Goal: Navigation & Orientation: Find specific page/section

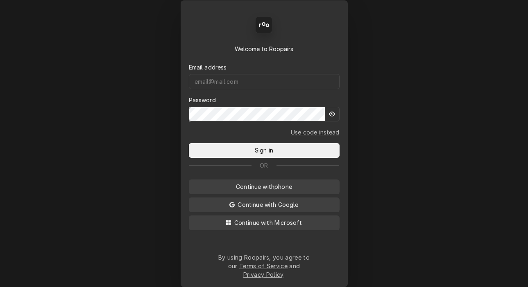
click at [280, 96] on form "Email address Password Use code instead Sign in" at bounding box center [264, 105] width 151 height 105
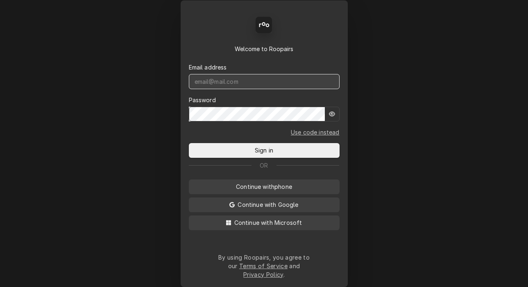
click at [280, 89] on input "Dynamic Content Wrapper" at bounding box center [264, 81] width 151 height 15
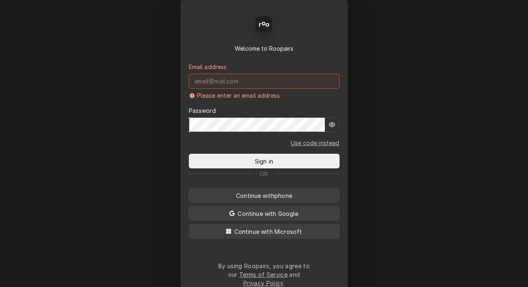
click at [276, 86] on input "Dynamic Content Wrapper" at bounding box center [264, 81] width 151 height 15
paste input "mbrunty.red@yahoo.com"
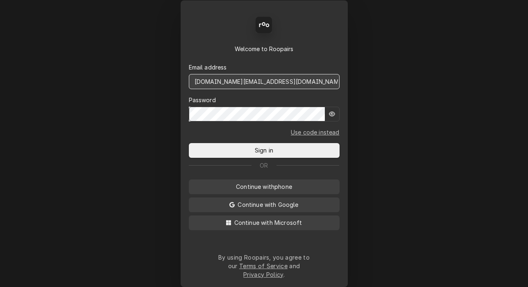
type input "mbrunty.red@yahoo.com"
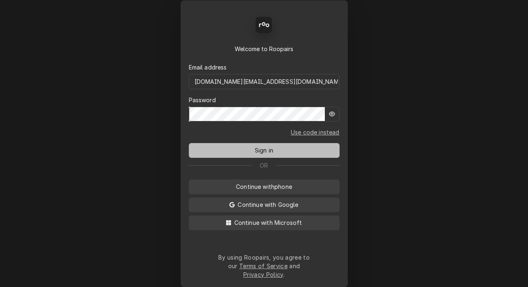
click at [240, 156] on button "Sign in" at bounding box center [264, 150] width 151 height 15
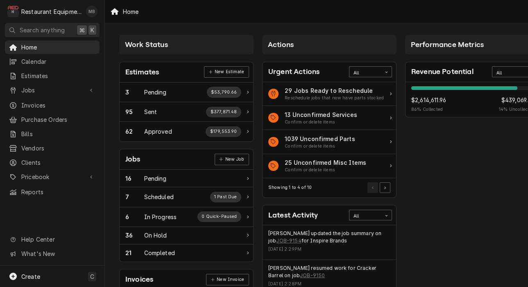
click at [90, 11] on div "Matthew Brunty's Avatar" at bounding box center [91, 11] width 11 height 11
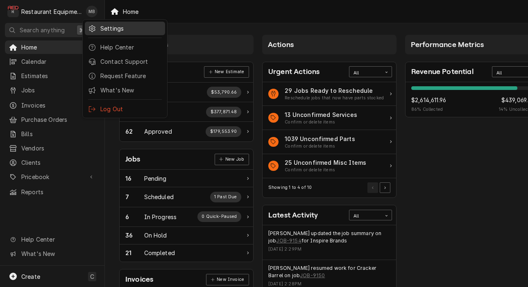
click at [115, 29] on div "Settings" at bounding box center [130, 28] width 61 height 9
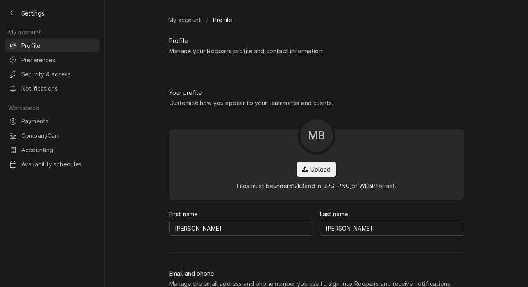
click at [116, 29] on div "My account / Profile Profile Manage your Roopairs profile and contact informati…" at bounding box center [316, 143] width 423 height 287
click at [75, 56] on span "Preferences" at bounding box center [58, 60] width 74 height 9
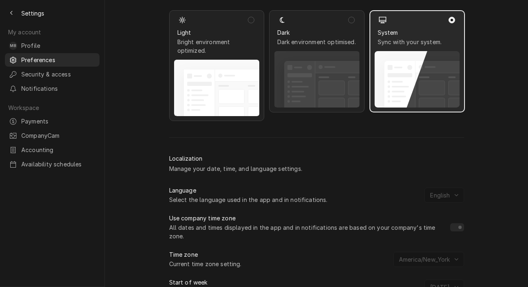
scroll to position [160, 0]
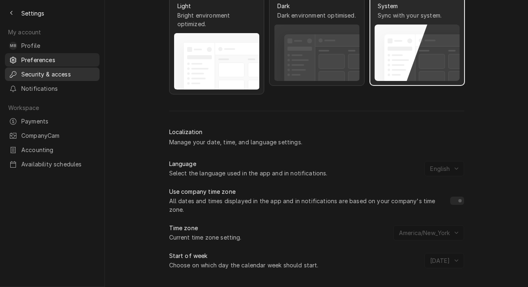
click at [70, 77] on link "Security & access" at bounding box center [52, 75] width 95 height 14
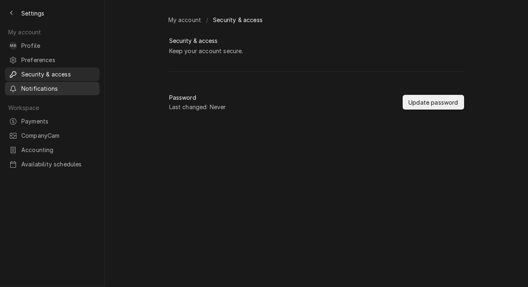
click at [74, 90] on div "Notifications" at bounding box center [52, 89] width 91 height 10
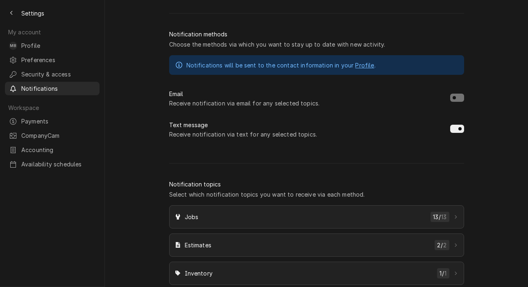
scroll to position [83, 0]
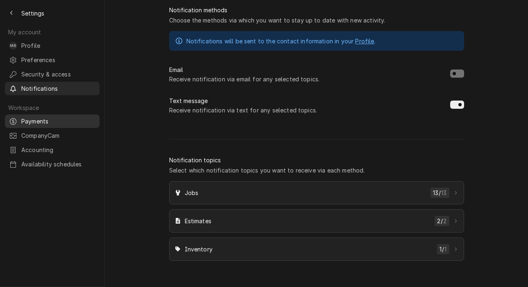
click at [39, 117] on span "Payments" at bounding box center [58, 121] width 74 height 9
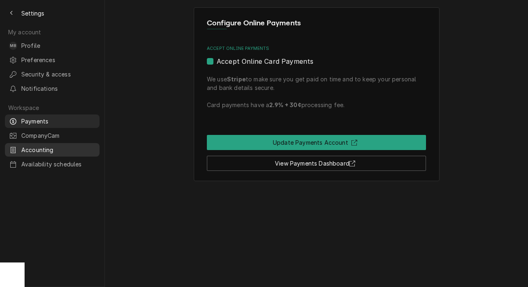
click at [82, 145] on div "Accounting" at bounding box center [52, 150] width 91 height 10
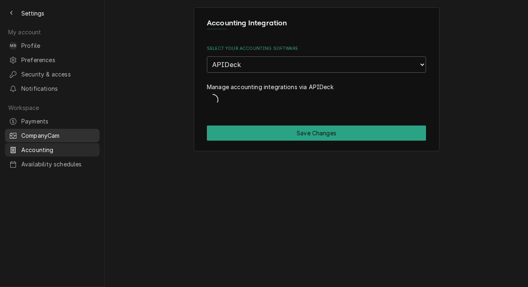
click at [78, 131] on span "CompanyCam" at bounding box center [58, 135] width 74 height 9
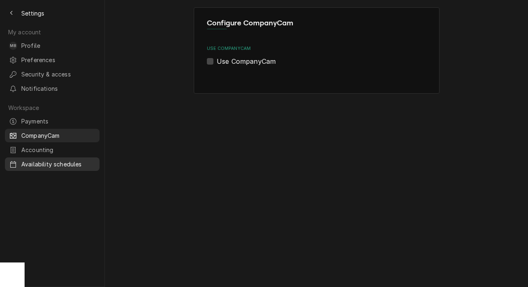
click at [66, 160] on span "Availability schedules" at bounding box center [58, 164] width 74 height 9
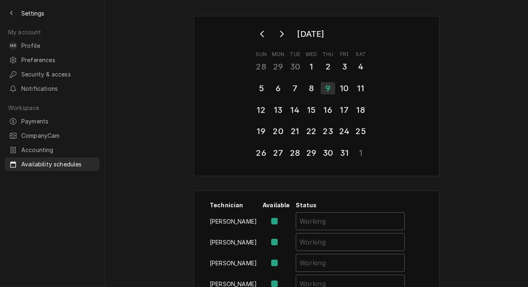
click at [63, 62] on div "Preferences" at bounding box center [52, 60] width 91 height 10
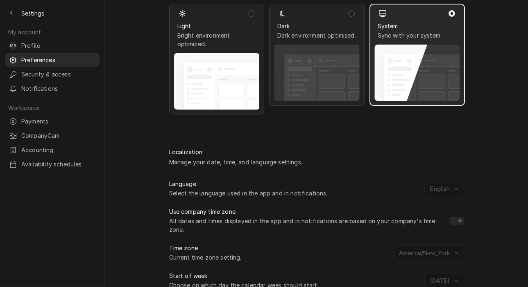
scroll to position [160, 0]
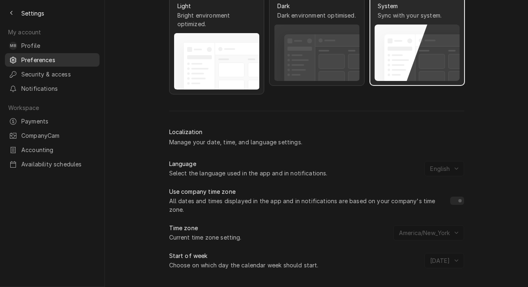
click at [55, 53] on link "Preferences" at bounding box center [52, 60] width 95 height 14
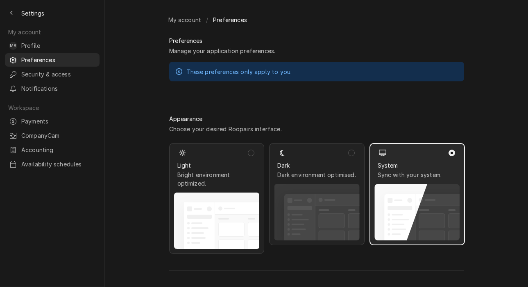
click at [34, 16] on span "Settings" at bounding box center [32, 13] width 23 height 9
click at [7, 15] on button "Back to previous page" at bounding box center [11, 13] width 13 height 13
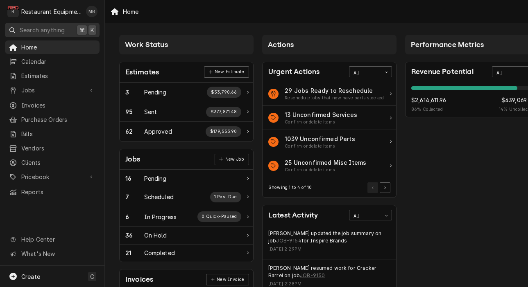
click at [50, 26] on span "Search anything" at bounding box center [42, 30] width 45 height 9
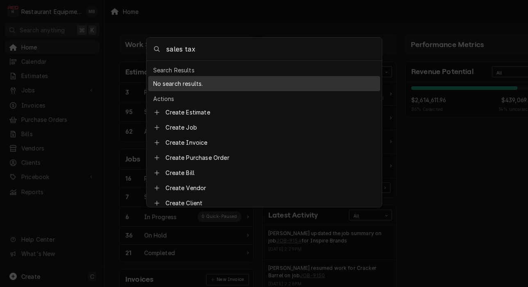
type input "sales"
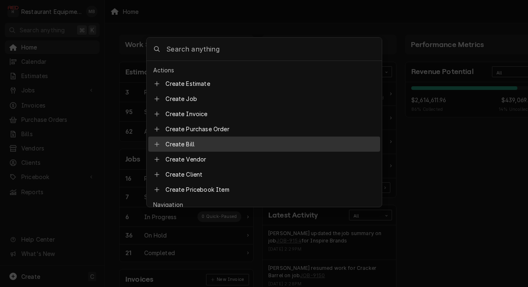
click at [421, 170] on body "R Restaurant Equipment Diagnostics MB Search anything ⌘ K Home Calendar Estimat…" at bounding box center [264, 143] width 528 height 287
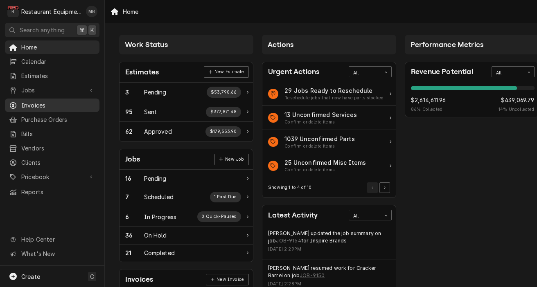
click at [56, 101] on span "Invoices" at bounding box center [58, 105] width 74 height 9
